Goal: Navigation & Orientation: Find specific page/section

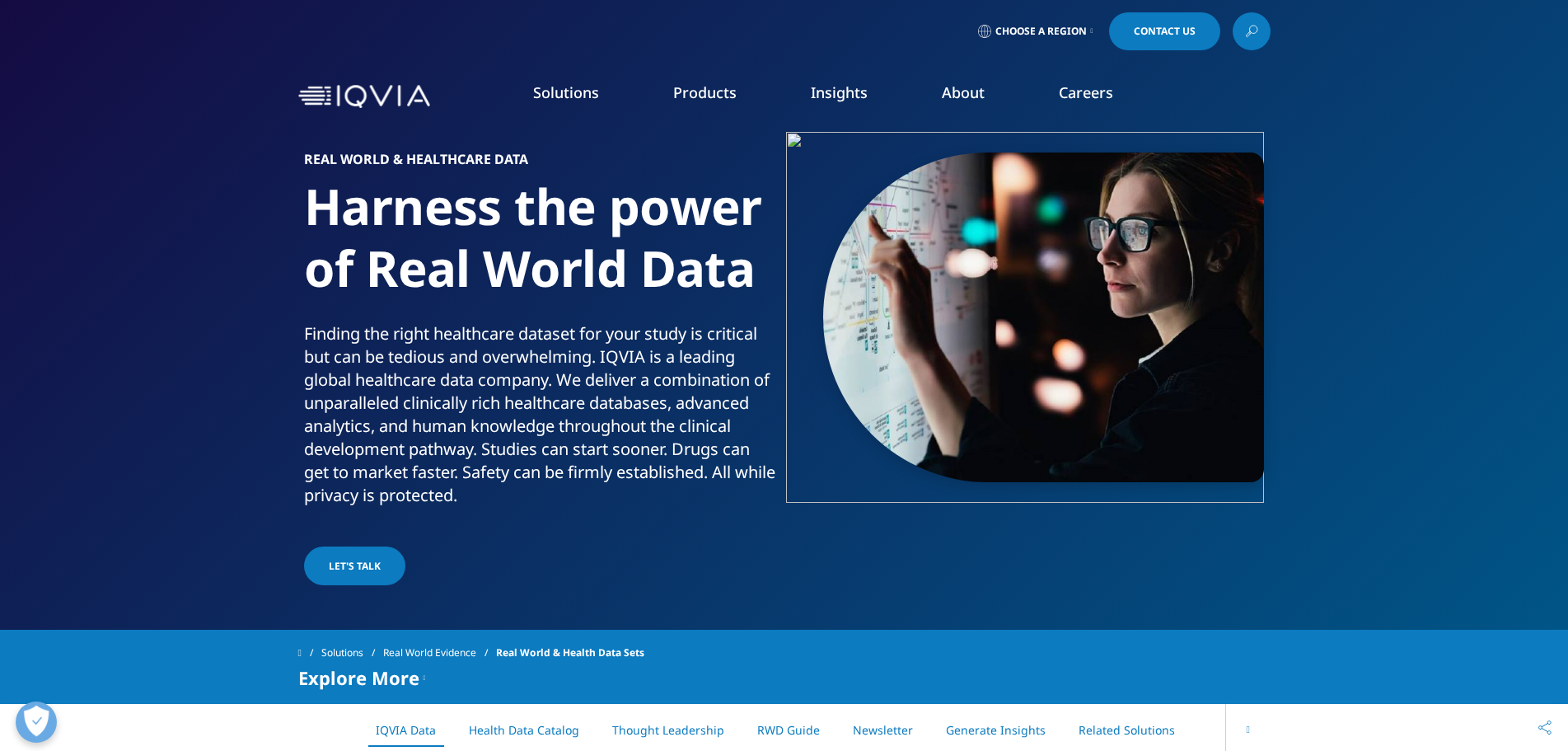
click at [541, 389] on link "Pharmaceutical Manufacturers" at bounding box center [502, 396] width 264 height 18
